Goal: Task Accomplishment & Management: Use online tool/utility

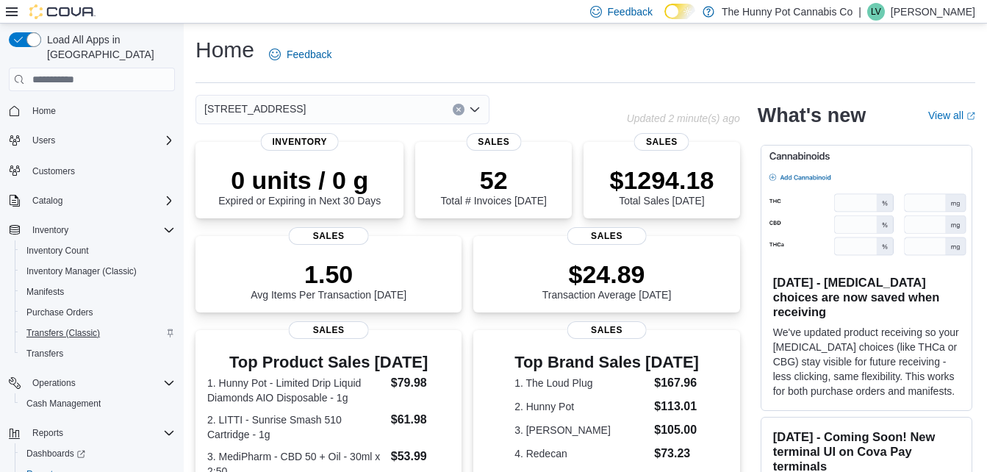
scroll to position [39, 0]
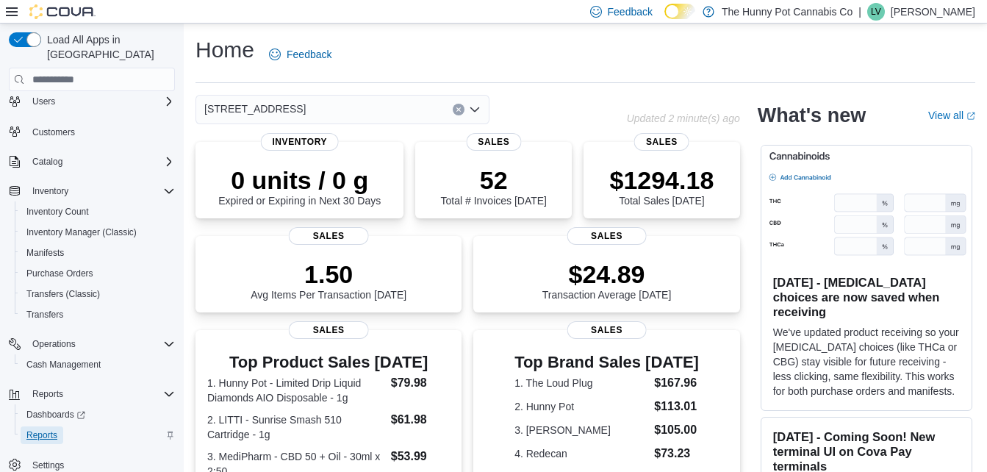
click at [46, 429] on span "Reports" at bounding box center [41, 435] width 31 height 12
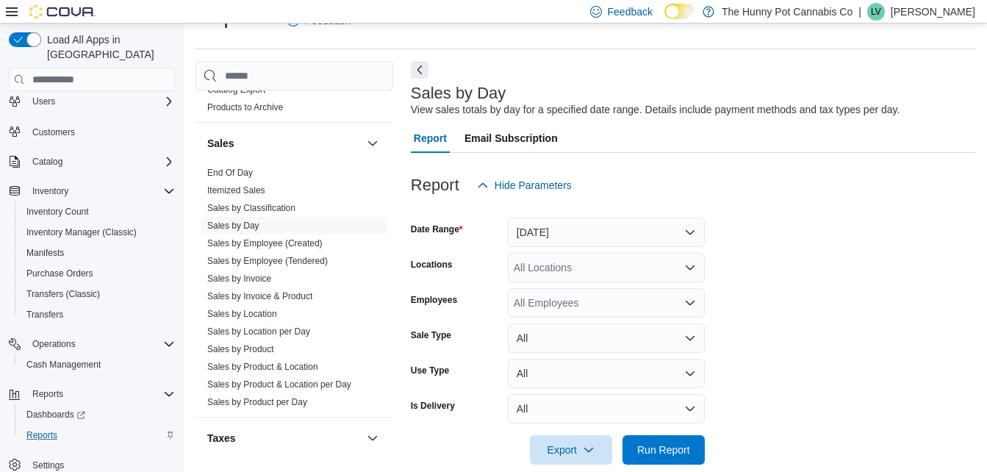
scroll to position [774, 0]
click at [276, 366] on link "Sales by Product & Location" at bounding box center [262, 366] width 111 height 10
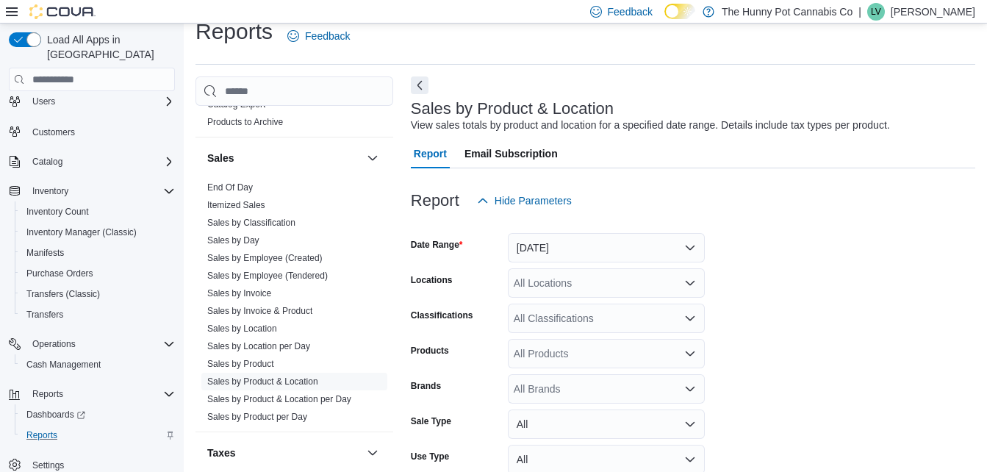
scroll to position [34, 0]
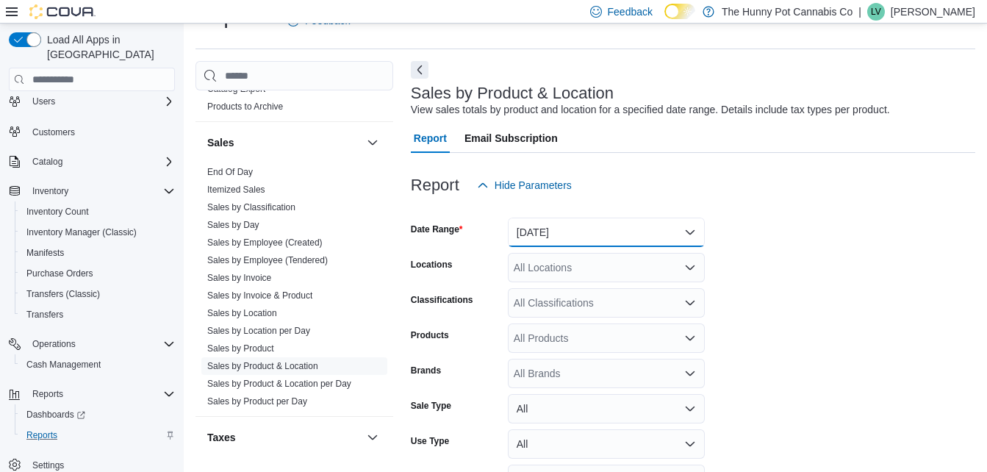
click at [560, 223] on button "[DATE]" at bounding box center [606, 232] width 197 height 29
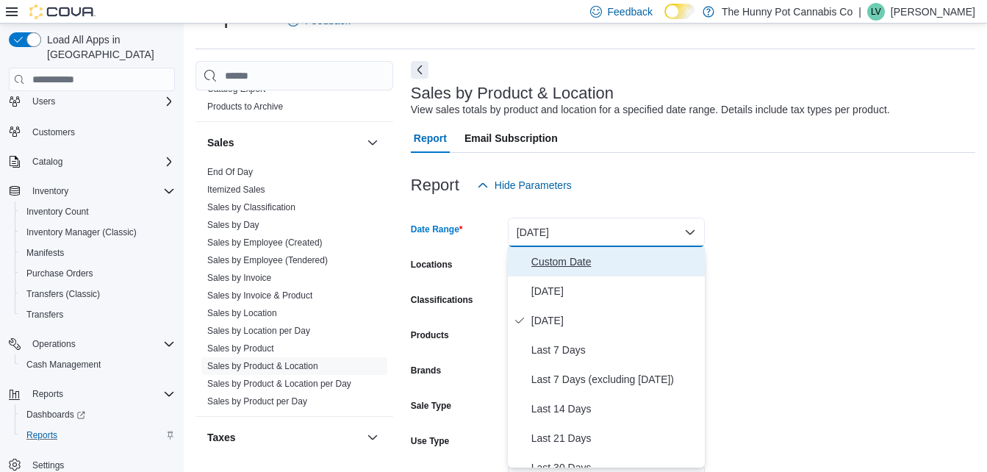
click at [592, 267] on span "Custom Date" at bounding box center [615, 262] width 168 height 18
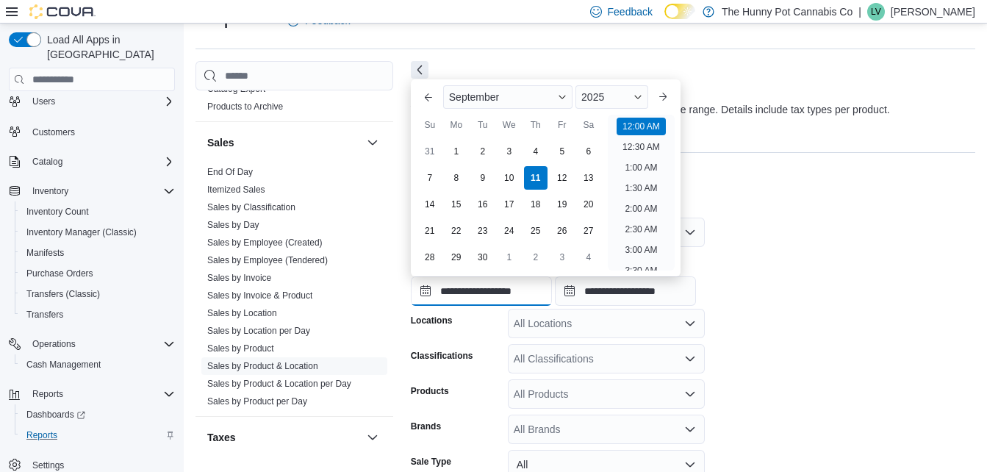
click at [482, 292] on input "**********" at bounding box center [481, 290] width 141 height 29
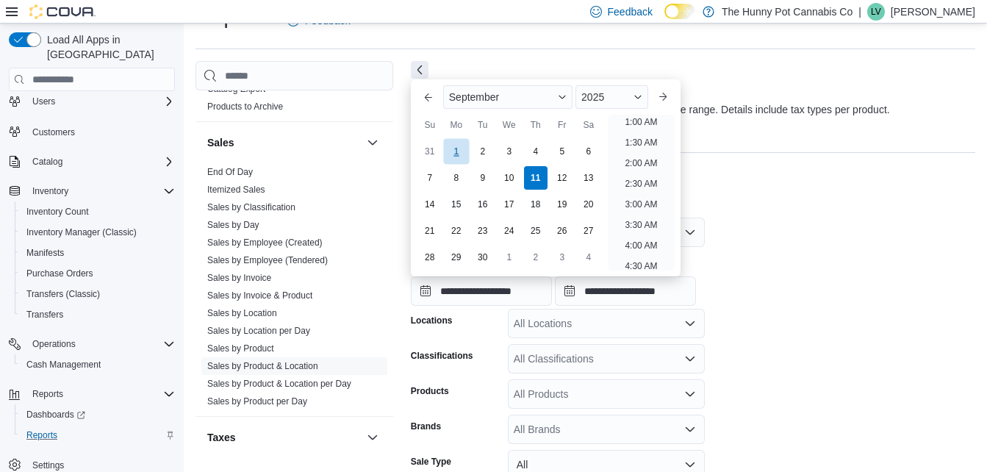
click at [461, 140] on div "1" at bounding box center [456, 151] width 26 height 26
type input "**********"
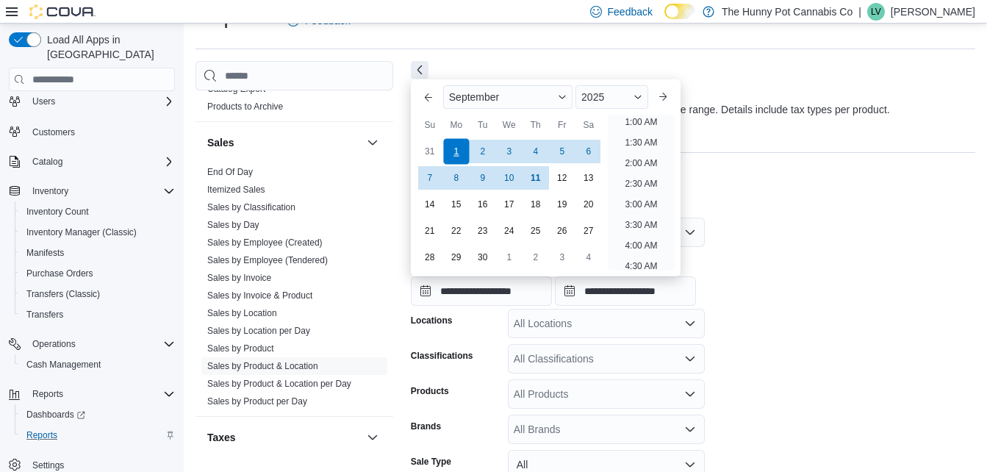
scroll to position [3, 0]
click at [781, 224] on form "**********" at bounding box center [693, 395] width 564 height 391
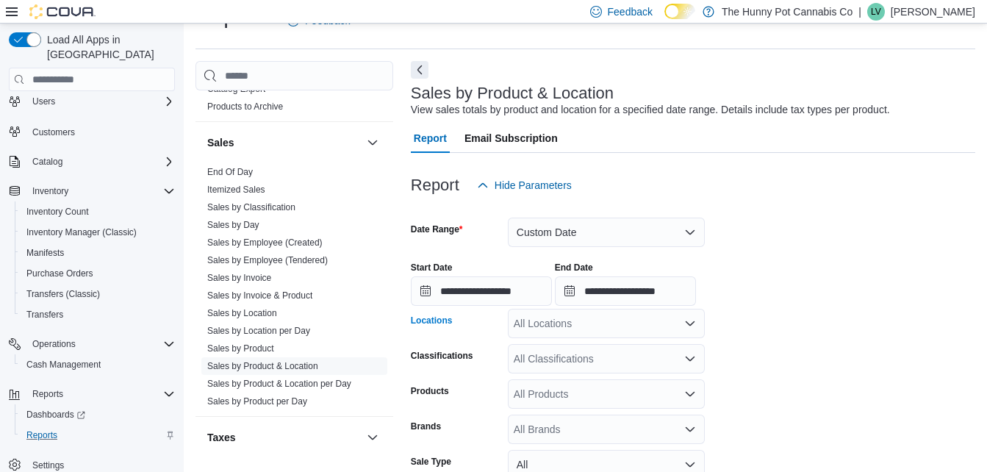
click at [576, 331] on div "All Locations" at bounding box center [606, 323] width 197 height 29
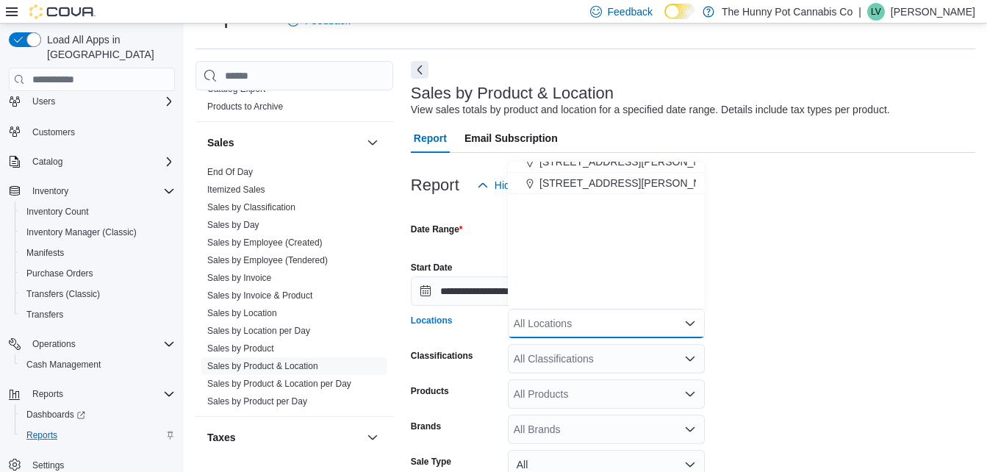
scroll to position [582, 0]
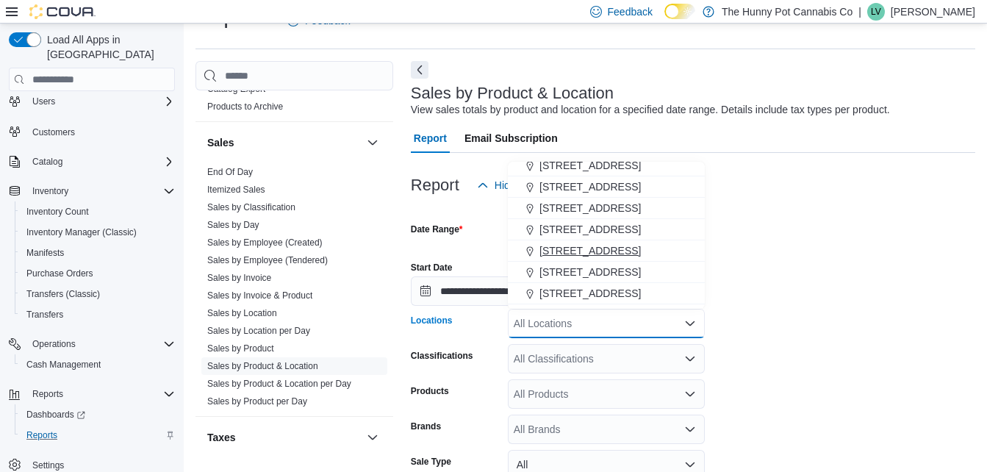
click at [577, 248] on span "[STREET_ADDRESS]" at bounding box center [589, 250] width 101 height 15
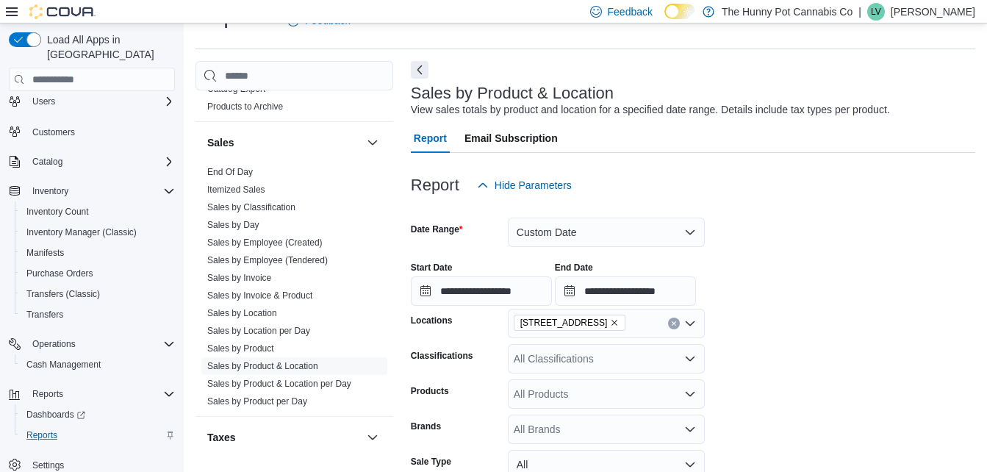
click at [765, 312] on form "**********" at bounding box center [693, 395] width 564 height 391
click at [289, 245] on link "Sales by Employee (Created)" at bounding box center [264, 242] width 115 height 10
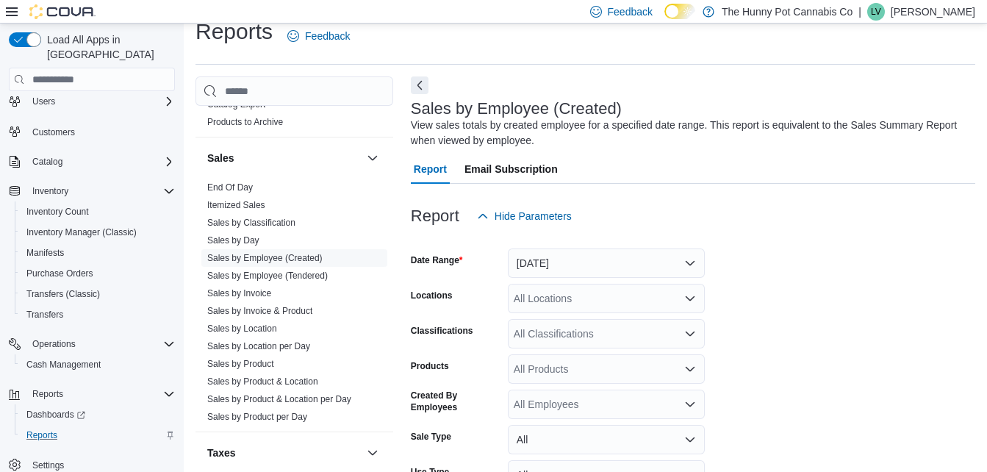
scroll to position [49, 0]
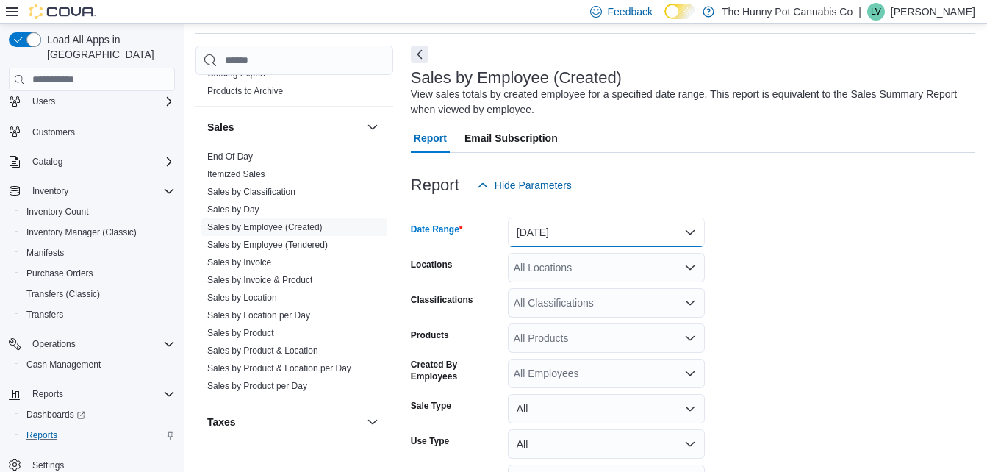
click at [542, 227] on button "[DATE]" at bounding box center [606, 232] width 197 height 29
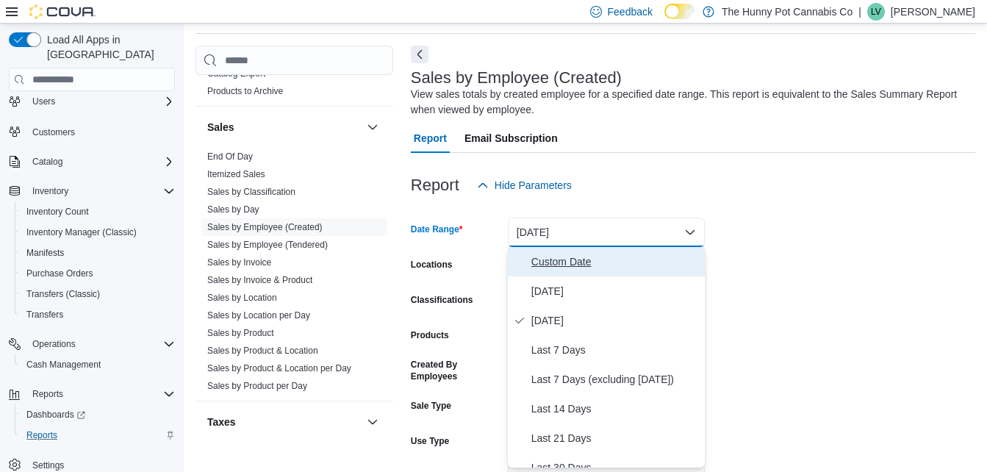
click at [553, 251] on button "Custom Date" at bounding box center [606, 261] width 197 height 29
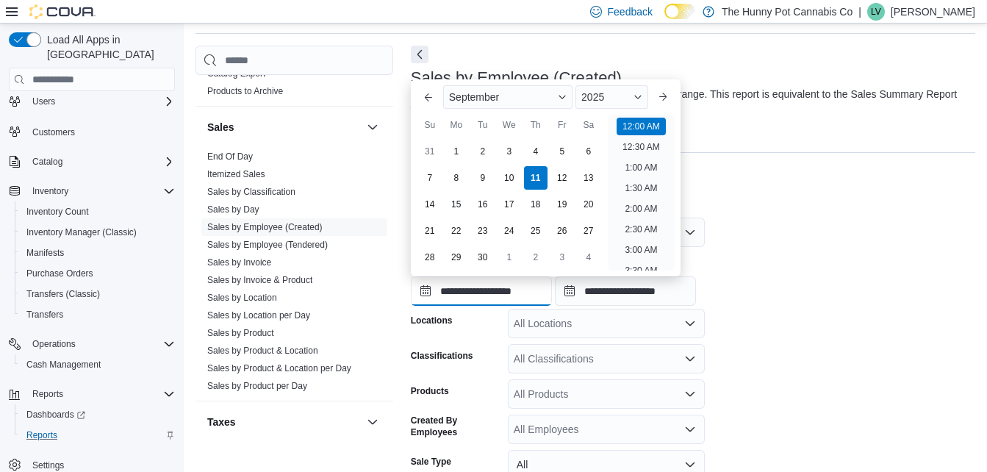
click at [469, 281] on input "**********" at bounding box center [481, 290] width 141 height 29
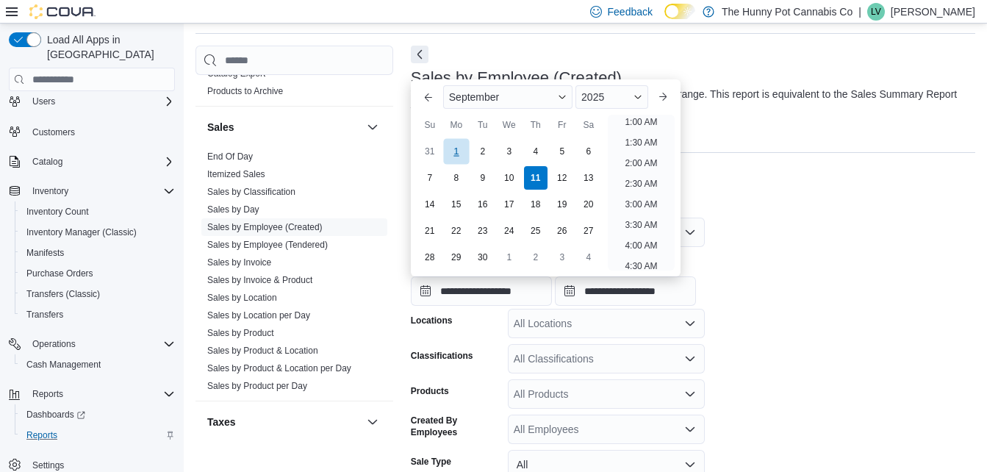
click at [460, 155] on div "1" at bounding box center [456, 151] width 26 height 26
type input "**********"
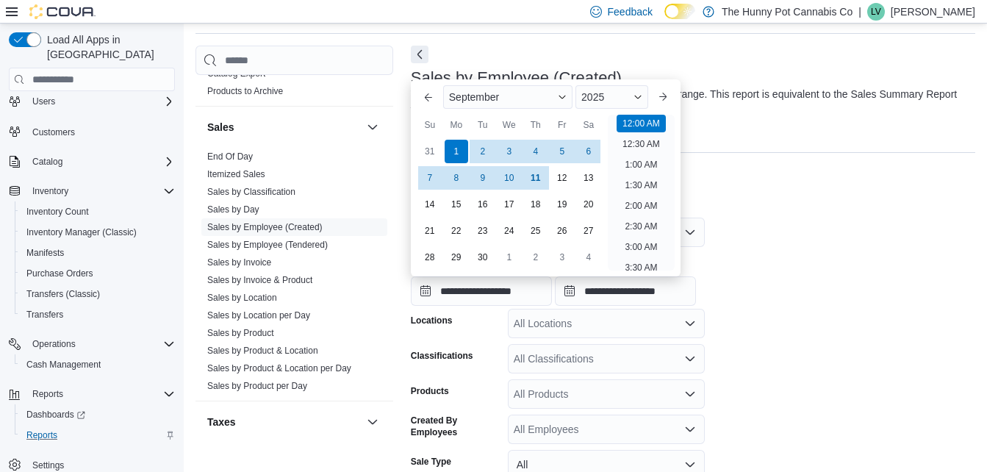
click at [789, 256] on div "**********" at bounding box center [693, 278] width 564 height 56
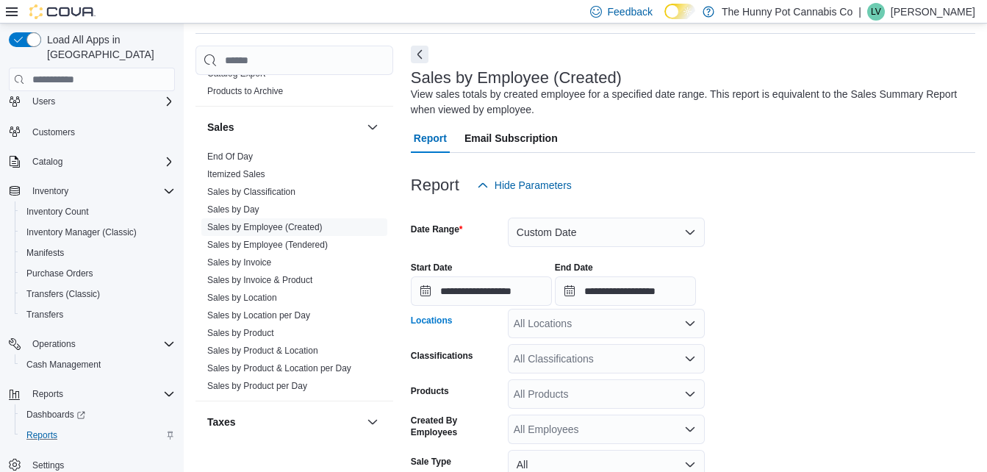
click at [599, 323] on div "All Locations" at bounding box center [606, 323] width 197 height 29
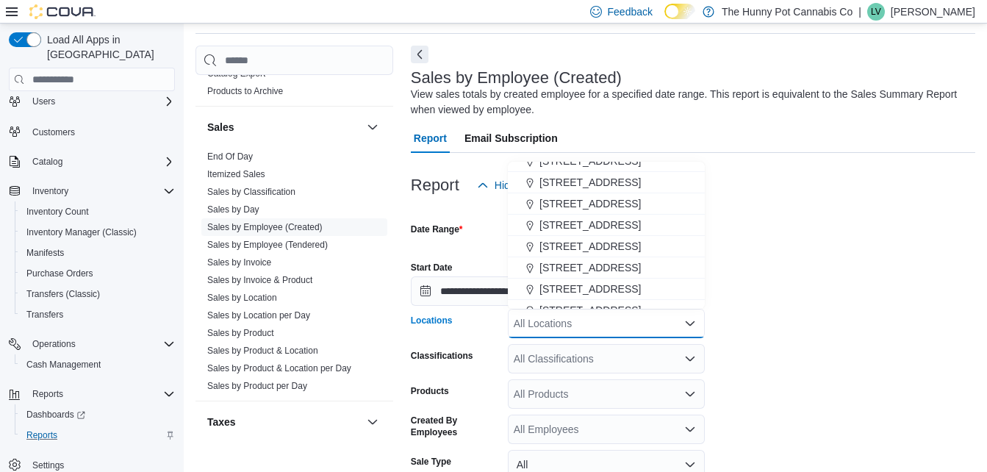
scroll to position [567, 0]
click at [567, 263] on span "[STREET_ADDRESS]" at bounding box center [589, 266] width 101 height 15
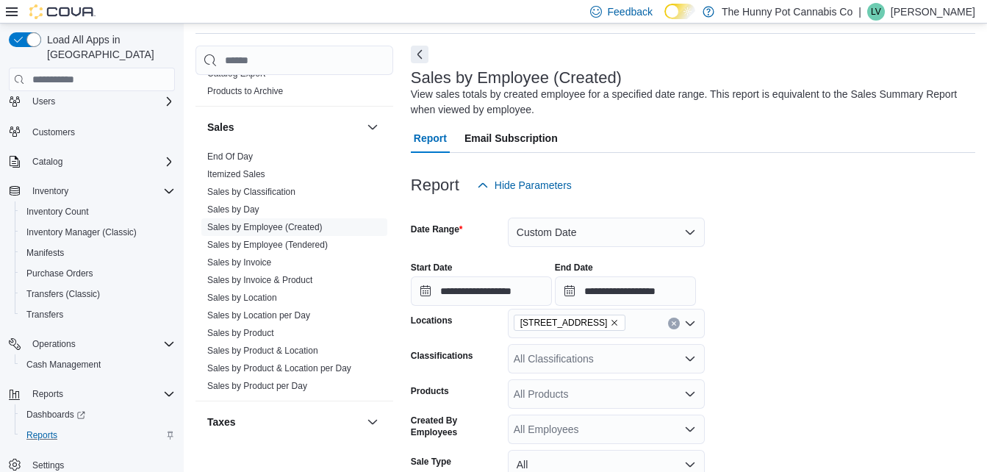
click at [803, 298] on div "**********" at bounding box center [693, 278] width 564 height 56
click at [567, 356] on div "All Classifications" at bounding box center [606, 358] width 197 height 29
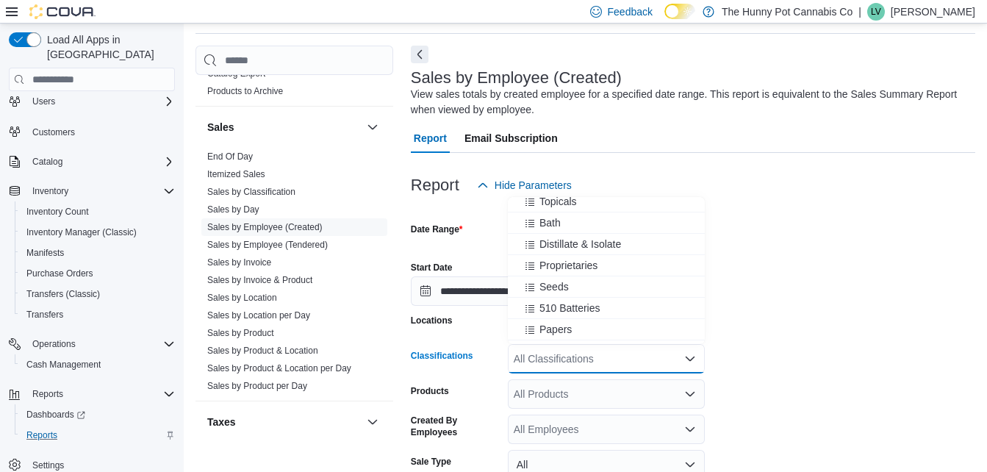
scroll to position [652, 0]
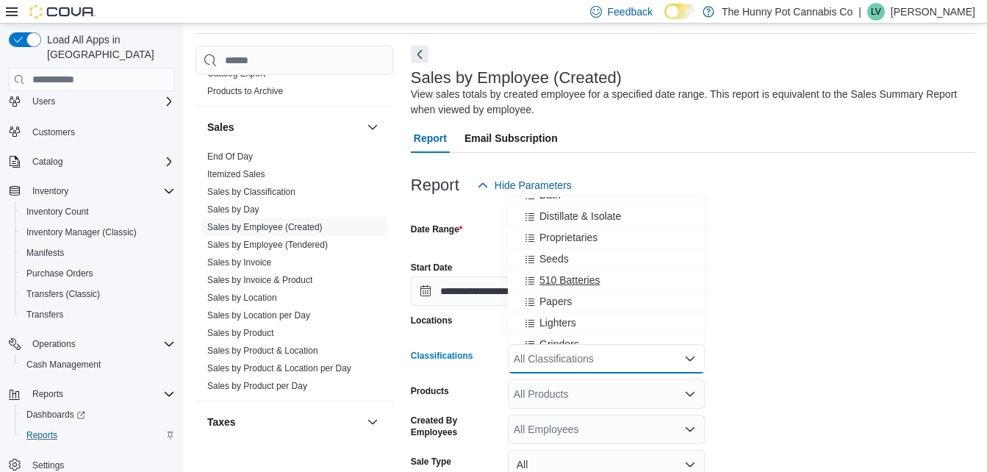
click at [570, 281] on span "510 Batteries" at bounding box center [569, 280] width 61 height 15
click at [570, 281] on span "Papers" at bounding box center [555, 280] width 32 height 15
click at [570, 281] on span "Lighters" at bounding box center [557, 280] width 37 height 15
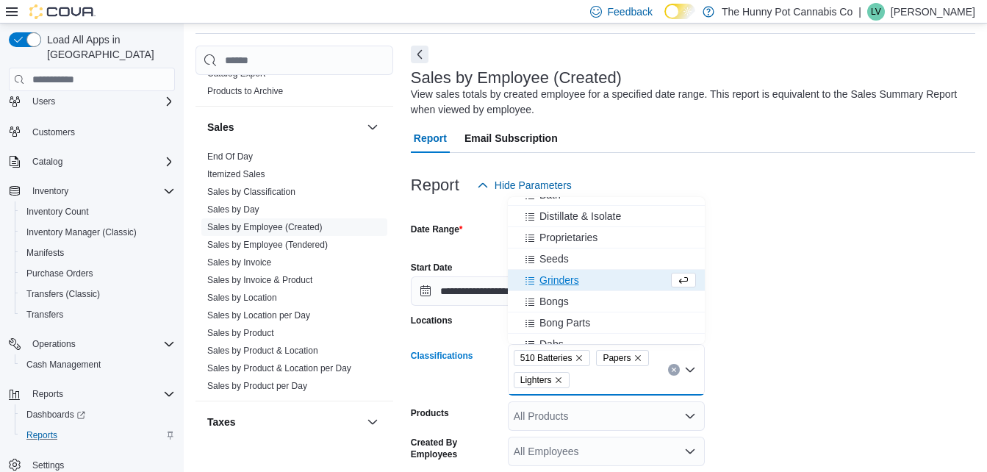
click at [570, 281] on span "Grinders" at bounding box center [559, 280] width 40 height 15
click at [570, 281] on div "Bongs" at bounding box center [592, 280] width 151 height 15
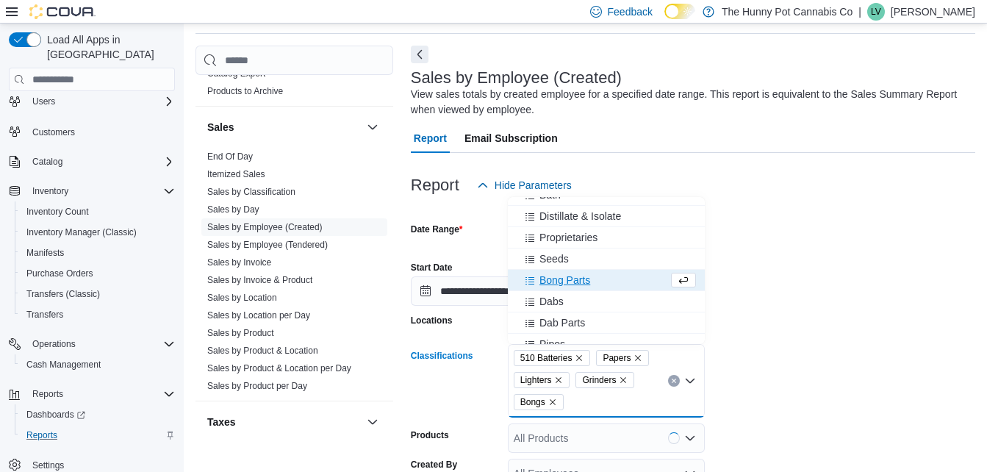
click at [570, 281] on span "Bong Parts" at bounding box center [564, 280] width 51 height 15
click at [570, 281] on div "Dabs" at bounding box center [592, 280] width 151 height 15
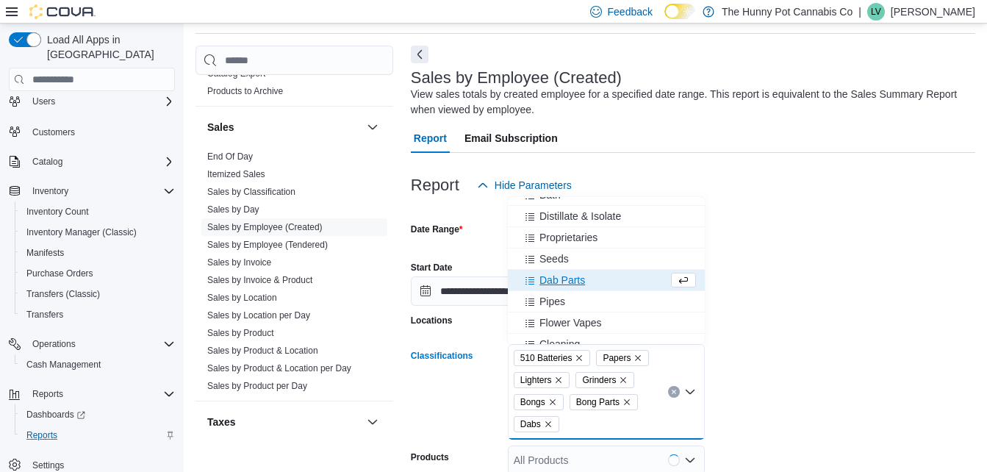
click at [570, 281] on span "Dab Parts" at bounding box center [562, 280] width 46 height 15
click at [570, 281] on div "Pipes" at bounding box center [592, 280] width 151 height 15
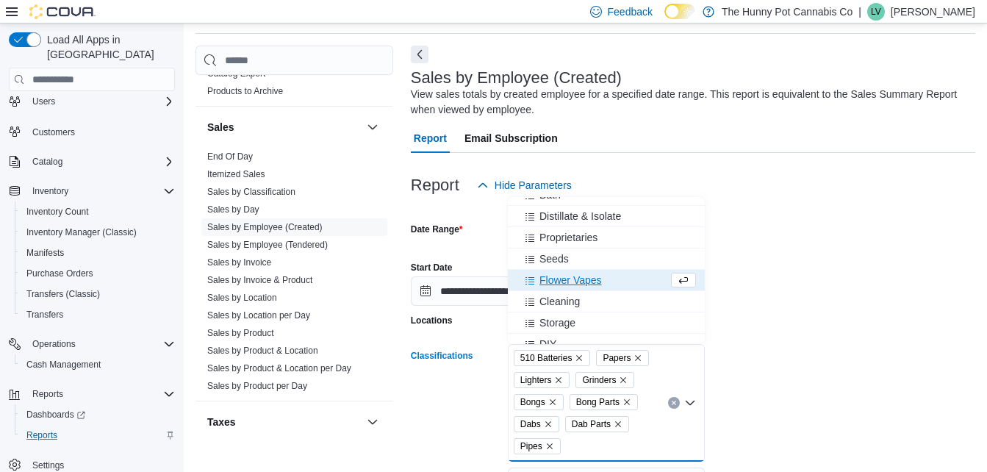
click at [570, 281] on span "Flower Vapes" at bounding box center [570, 280] width 62 height 15
click at [570, 281] on span "Cleaning" at bounding box center [559, 280] width 40 height 15
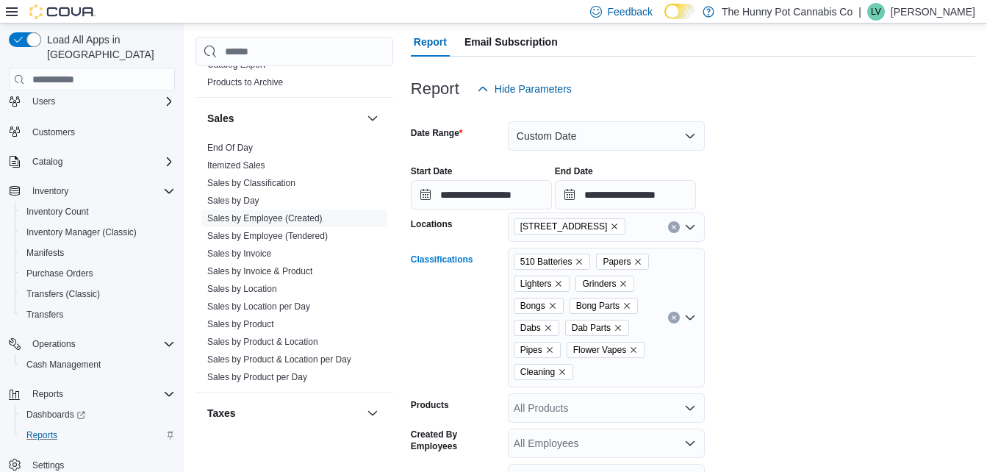
scroll to position [146, 0]
click at [597, 373] on div "510 Batteries Papers Lighters Grinders Bongs Bong Parts Dabs Dab Parts Pipes Fl…" at bounding box center [606, 317] width 197 height 140
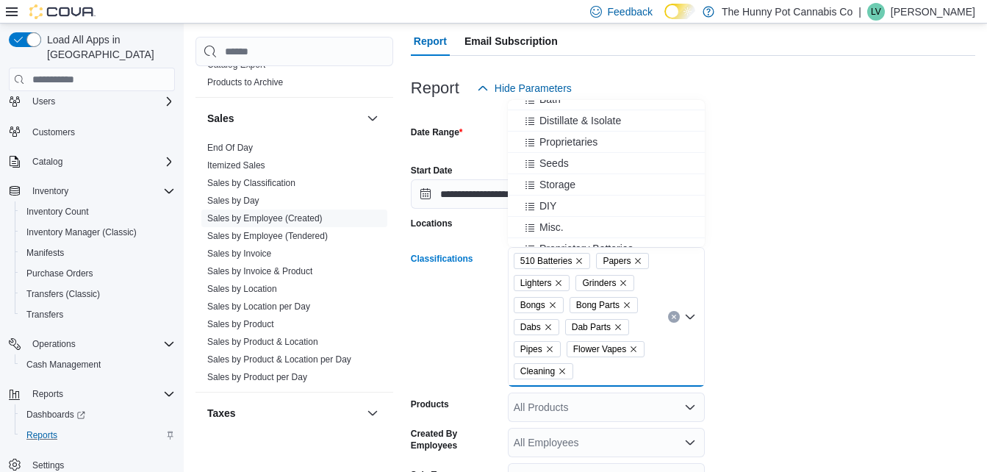
scroll to position [651, 0]
click at [558, 179] on span "Storage" at bounding box center [557, 183] width 36 height 15
click at [552, 190] on span "DIY" at bounding box center [547, 183] width 17 height 15
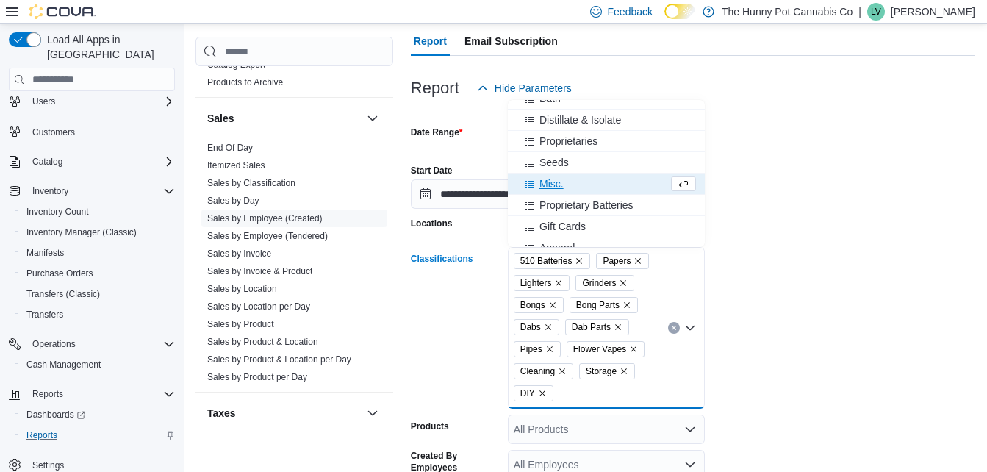
click at [552, 190] on span "Misc." at bounding box center [551, 183] width 24 height 15
click at [561, 221] on span "Apparel" at bounding box center [556, 226] width 35 height 15
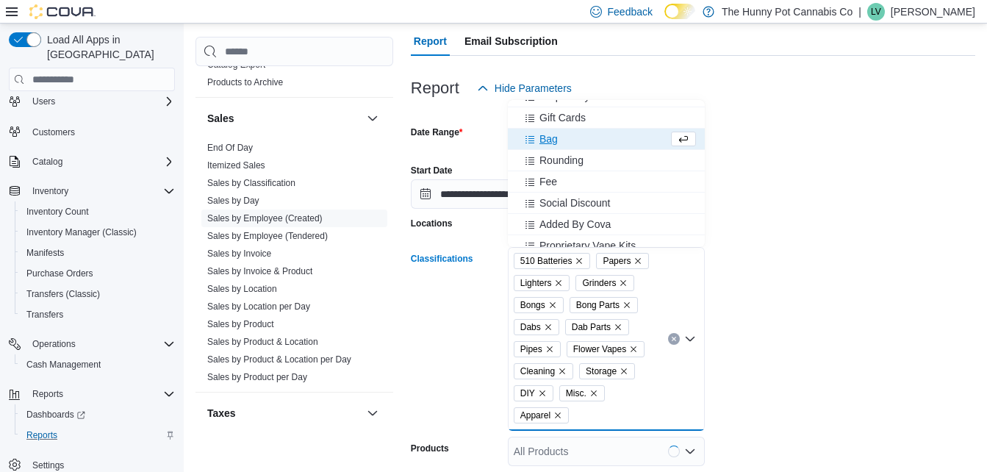
scroll to position [744, 0]
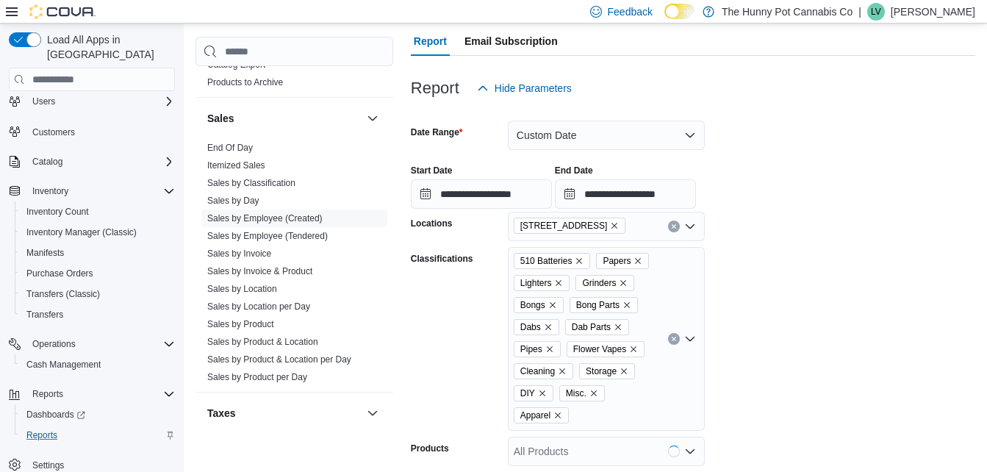
click at [779, 260] on form "**********" at bounding box center [693, 375] width 564 height 545
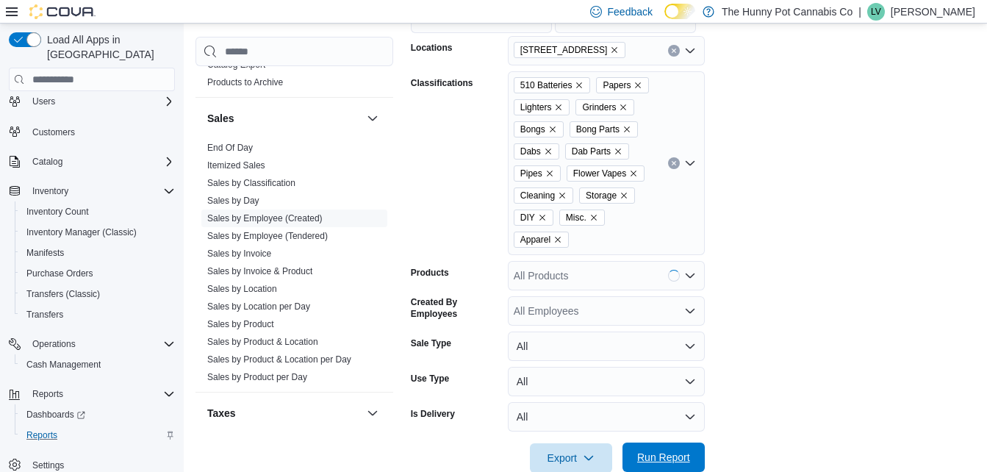
click at [686, 447] on span "Run Report" at bounding box center [663, 456] width 65 height 29
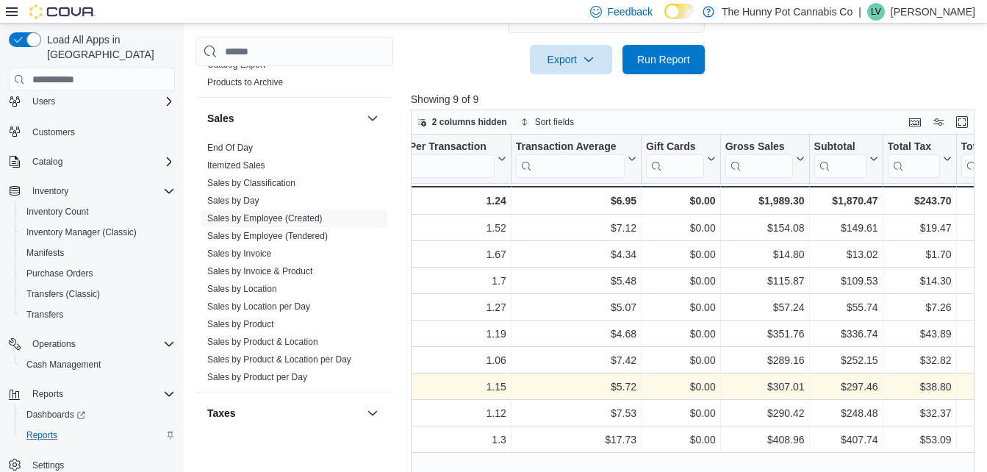
scroll to position [0, 549]
